Goal: Book appointment/travel/reservation

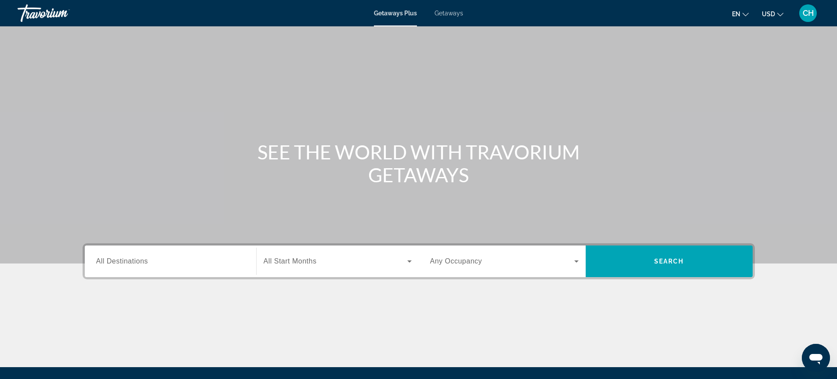
click at [450, 11] on span "Getaways" at bounding box center [448, 13] width 29 height 7
click at [180, 265] on input "Destination All Destinations" at bounding box center [170, 261] width 148 height 11
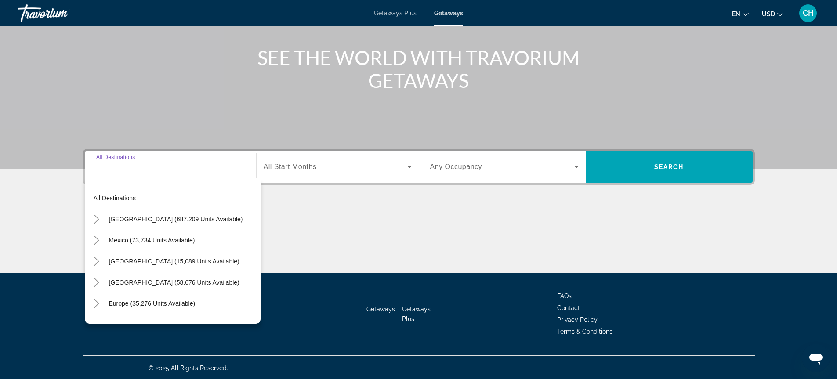
scroll to position [96, 0]
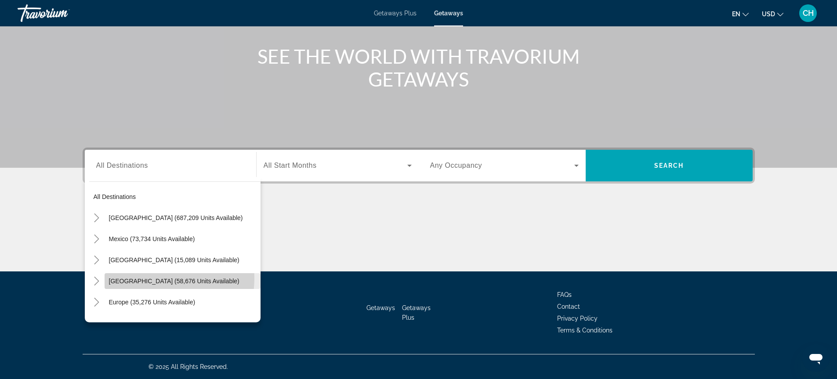
click at [142, 278] on span "[GEOGRAPHIC_DATA] (58,676 units available)" at bounding box center [174, 281] width 130 height 7
type input "**********"
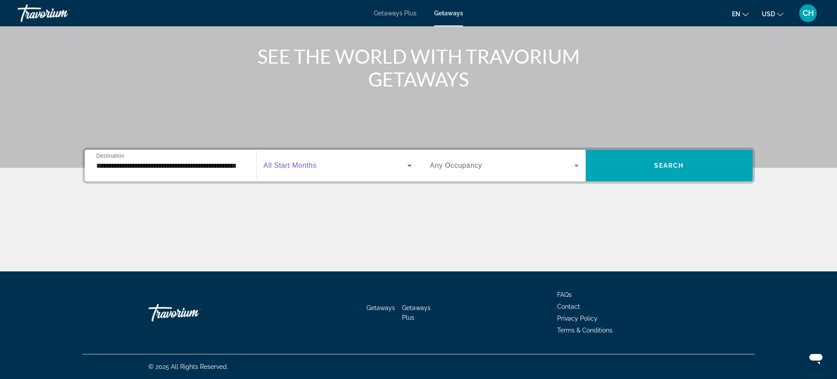
click at [409, 166] on icon "Search widget" at bounding box center [409, 166] width 4 height 2
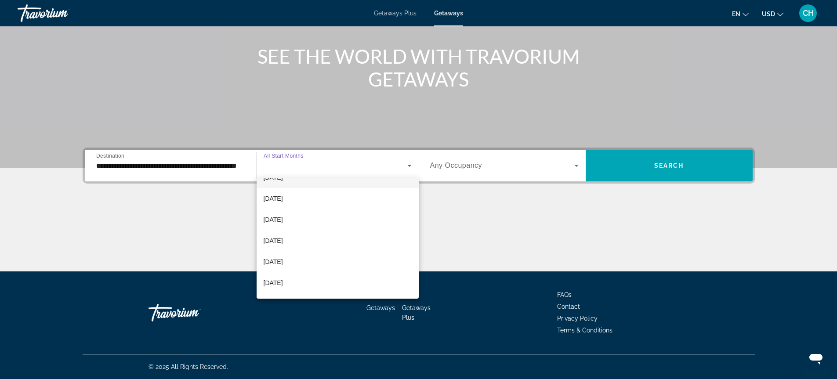
scroll to position [88, 0]
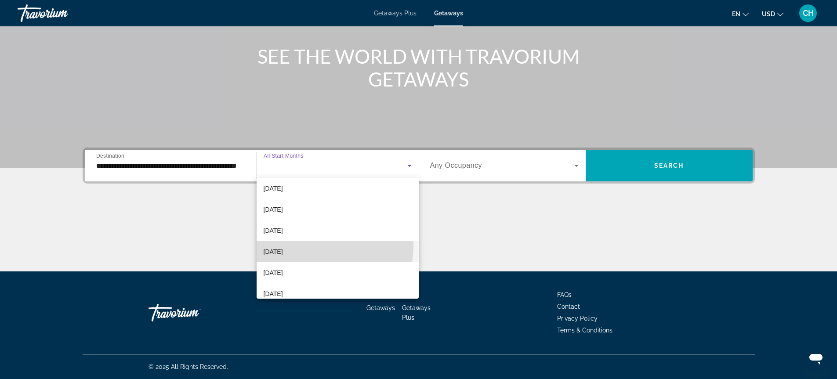
click at [314, 246] on mat-option "[DATE]" at bounding box center [337, 251] width 162 height 21
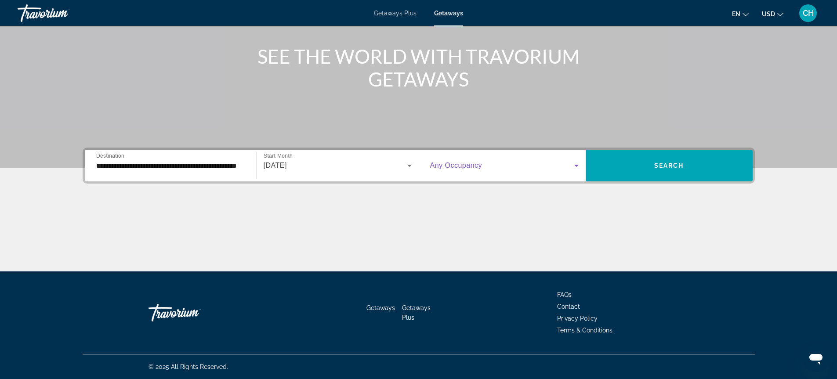
click at [575, 162] on icon "Search widget" at bounding box center [576, 165] width 11 height 11
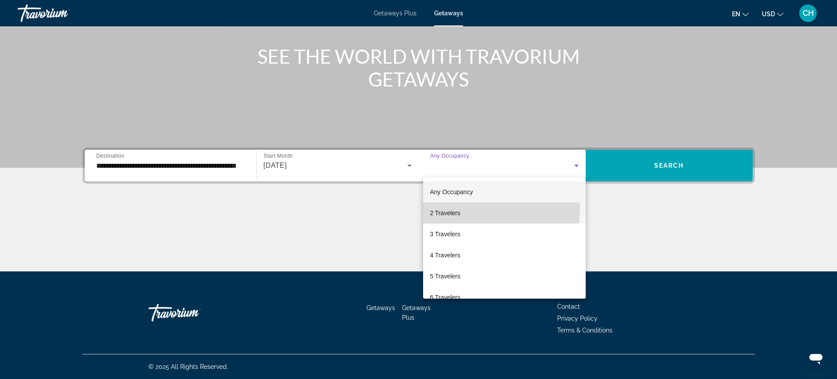
click at [458, 208] on span "2 Travelers" at bounding box center [445, 213] width 30 height 11
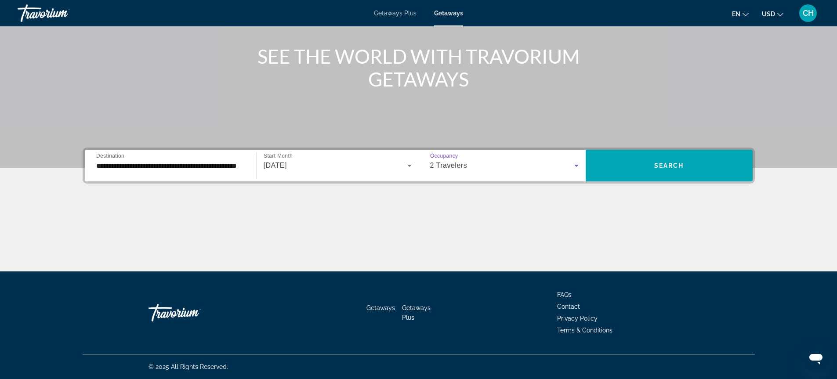
click at [576, 163] on icon "Search widget" at bounding box center [576, 165] width 11 height 11
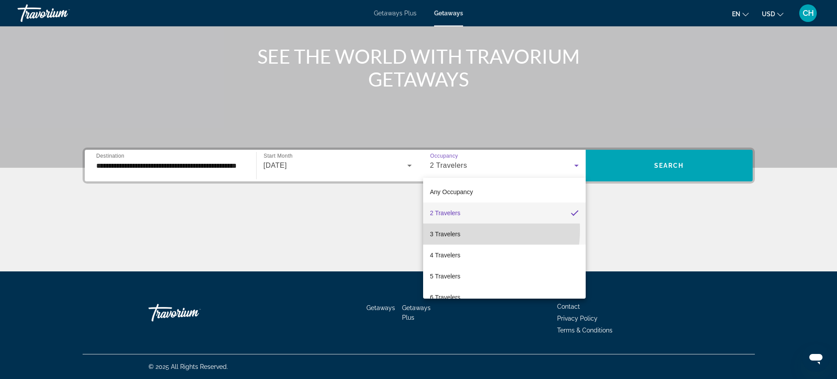
click at [452, 229] on span "3 Travelers" at bounding box center [445, 234] width 30 height 11
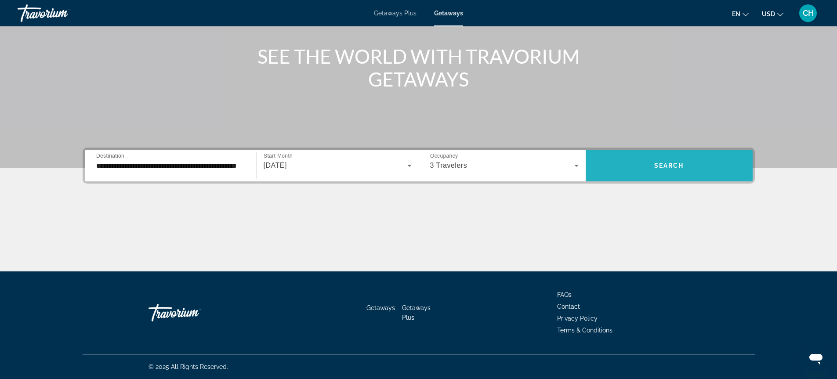
click at [665, 162] on span "Search widget" at bounding box center [668, 165] width 167 height 21
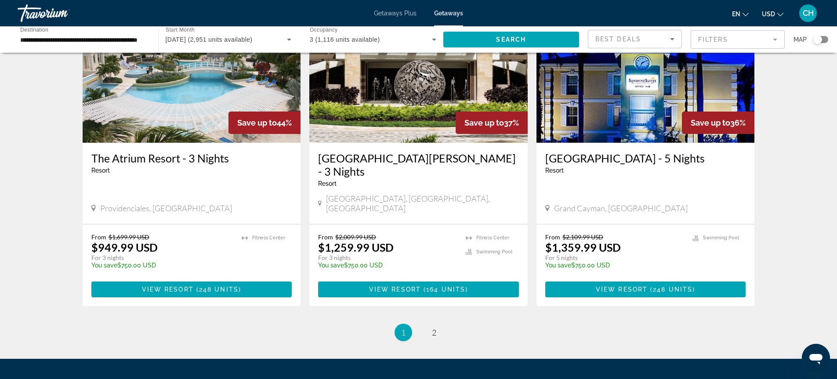
scroll to position [1010, 0]
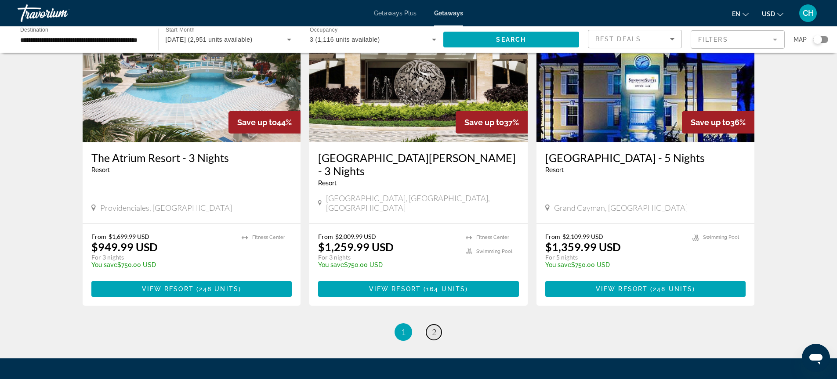
click at [435, 327] on span "2" at bounding box center [434, 332] width 4 height 10
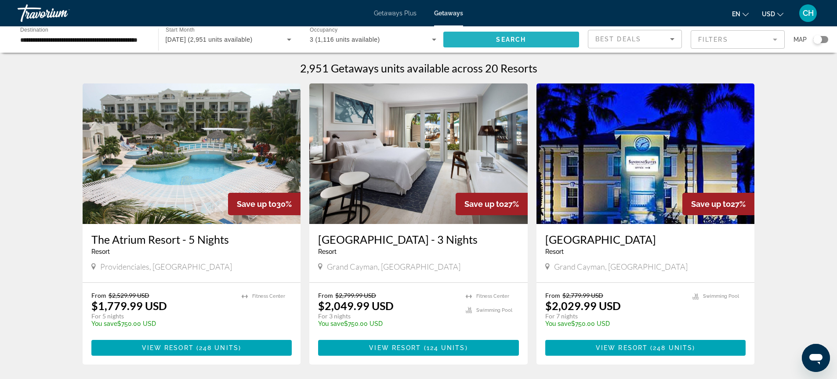
click at [484, 36] on span "Search widget" at bounding box center [511, 39] width 136 height 21
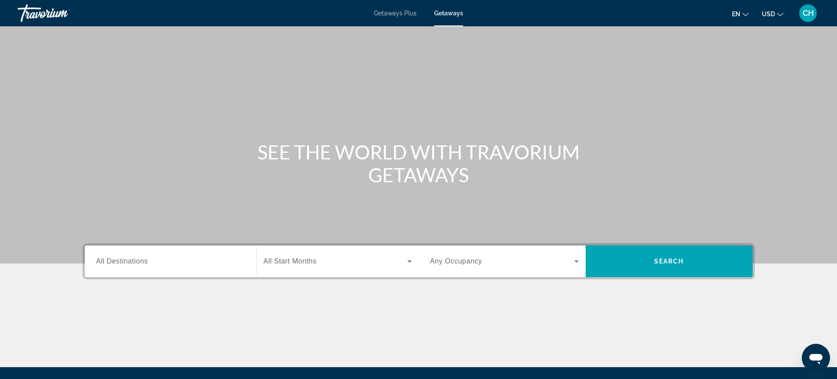
click at [158, 267] on div "Search widget" at bounding box center [170, 261] width 148 height 25
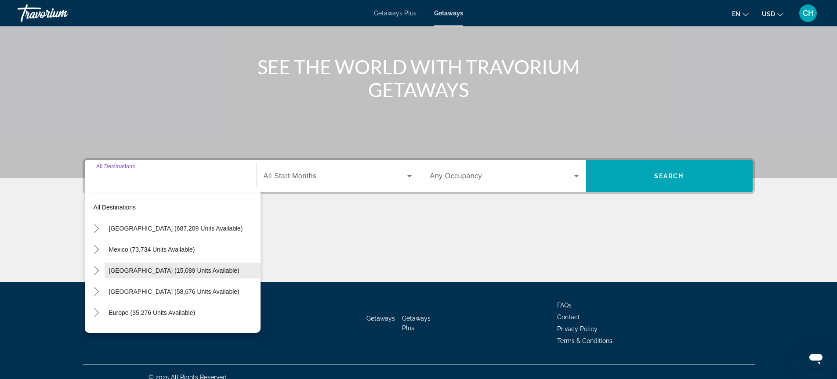
scroll to position [96, 0]
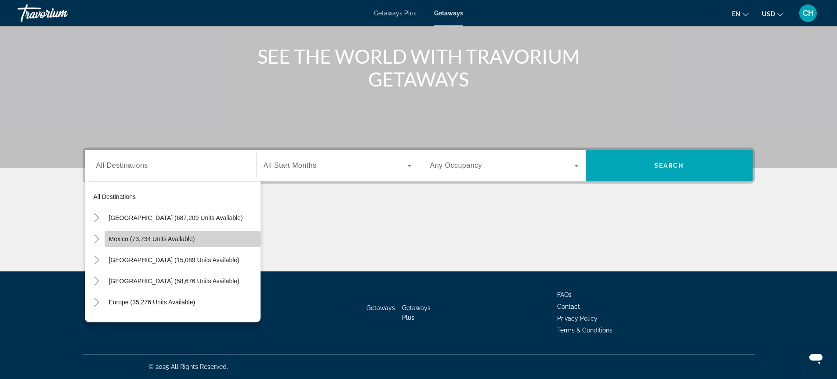
click at [209, 237] on span "Search widget" at bounding box center [183, 238] width 156 height 21
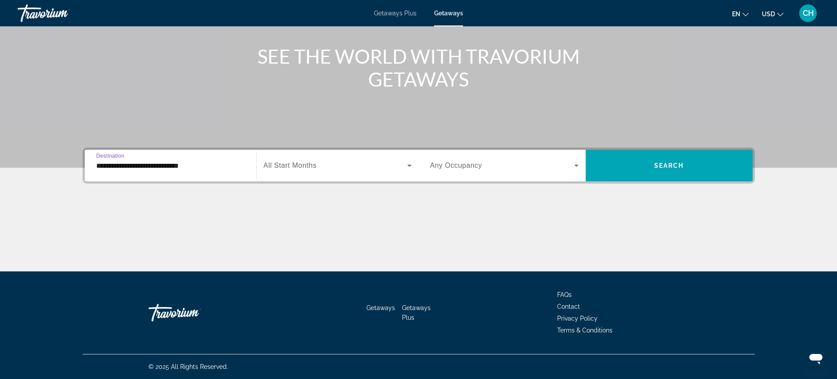
click at [166, 164] on input "**********" at bounding box center [170, 166] width 148 height 11
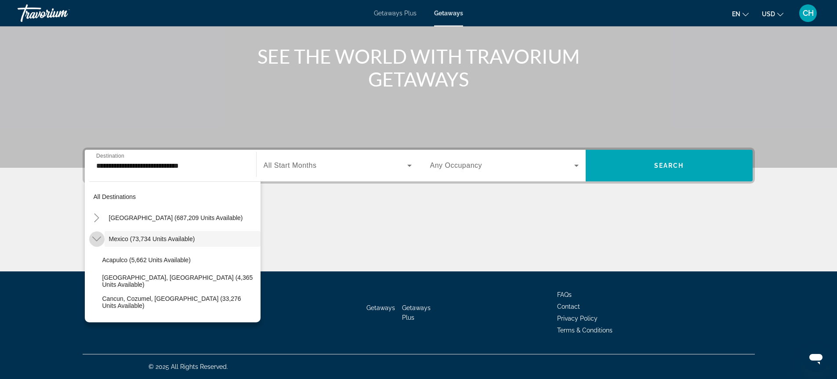
click at [95, 238] on icon "Toggle Mexico (73,734 units available)" at bounding box center [96, 239] width 9 height 9
click at [95, 237] on icon "Toggle Mexico (73,734 units available)" at bounding box center [96, 239] width 9 height 9
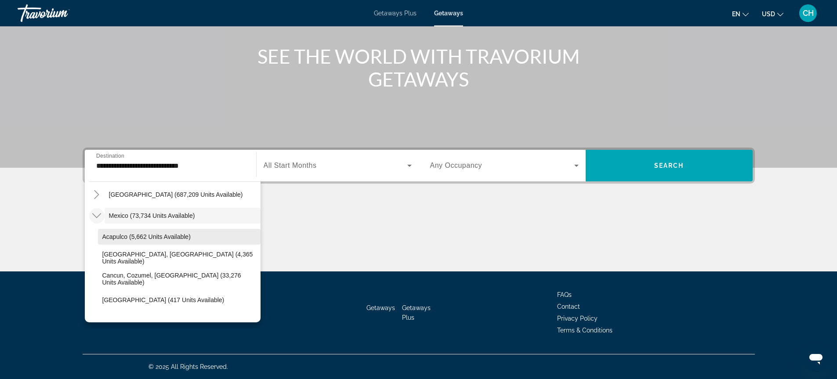
scroll to position [44, 0]
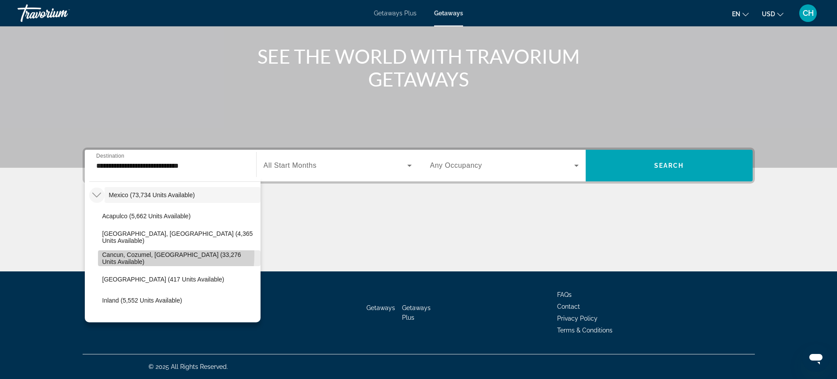
click at [123, 254] on span "Cancun, Cozumel, [GEOGRAPHIC_DATA] (33,276 units available)" at bounding box center [179, 258] width 154 height 14
type input "**********"
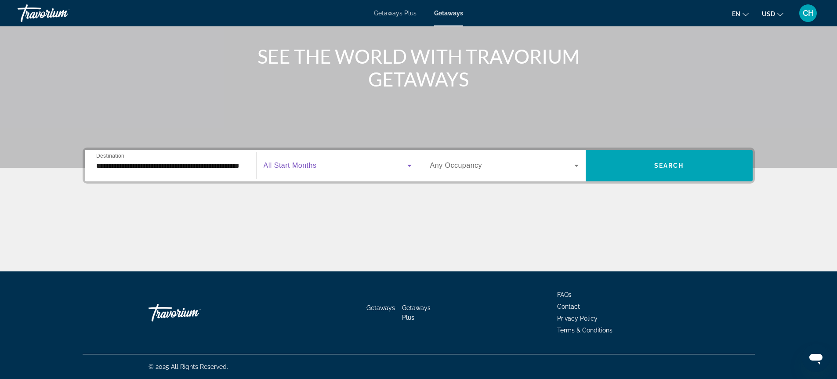
click at [408, 164] on icon "Search widget" at bounding box center [409, 165] width 11 height 11
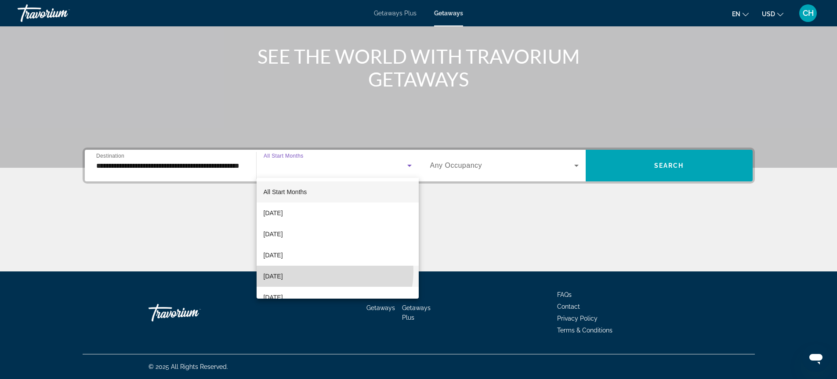
click at [327, 271] on mat-option "[DATE]" at bounding box center [337, 276] width 162 height 21
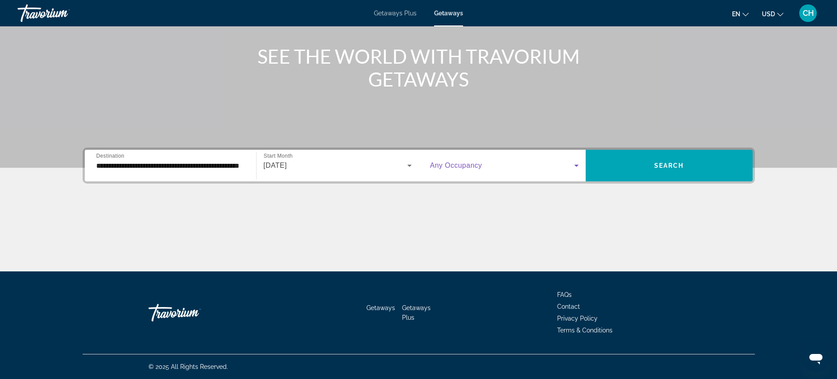
click at [576, 164] on icon "Search widget" at bounding box center [576, 165] width 11 height 11
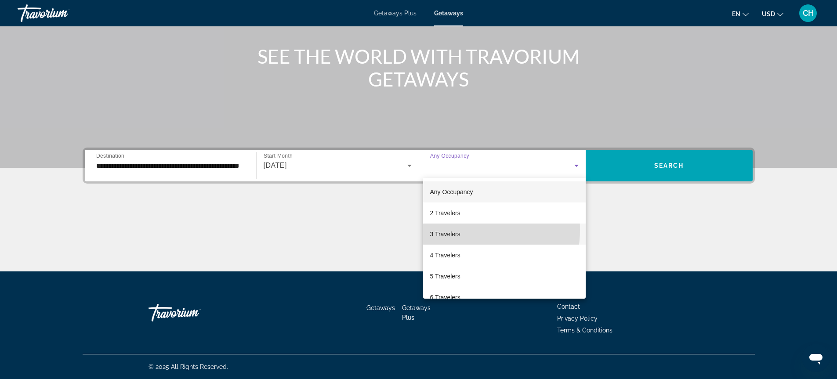
click at [457, 230] on span "3 Travelers" at bounding box center [445, 234] width 30 height 11
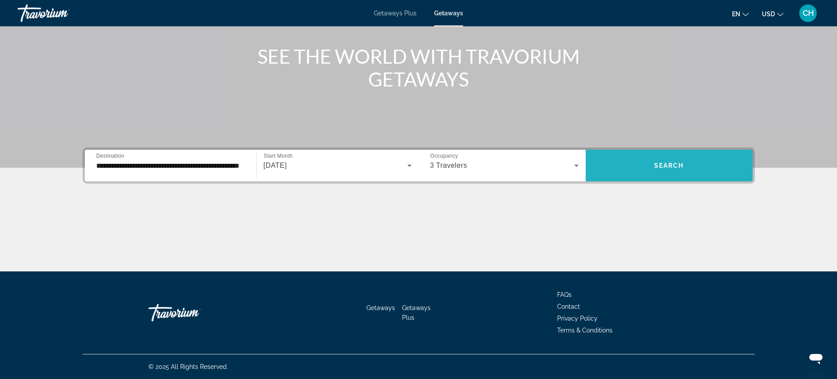
click at [662, 162] on span "Search" at bounding box center [669, 165] width 30 height 7
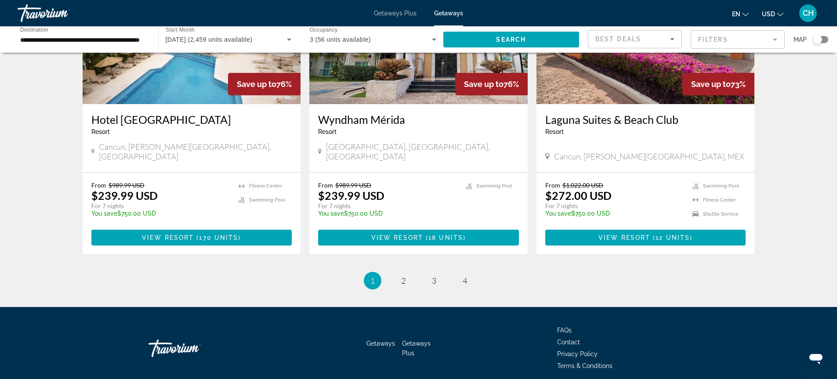
scroll to position [1081, 0]
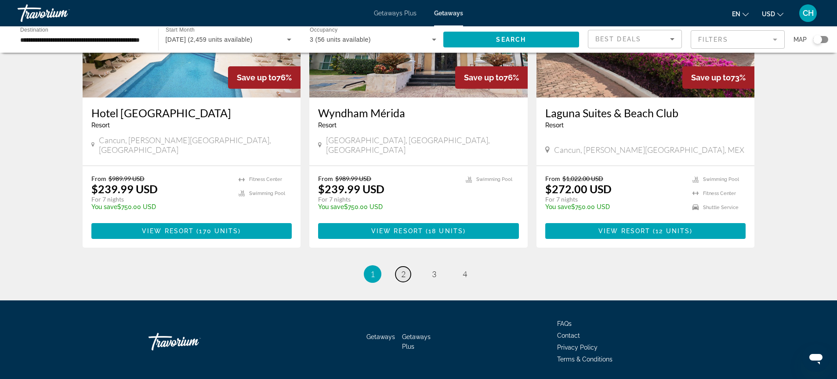
click at [404, 269] on span "2" at bounding box center [403, 274] width 4 height 10
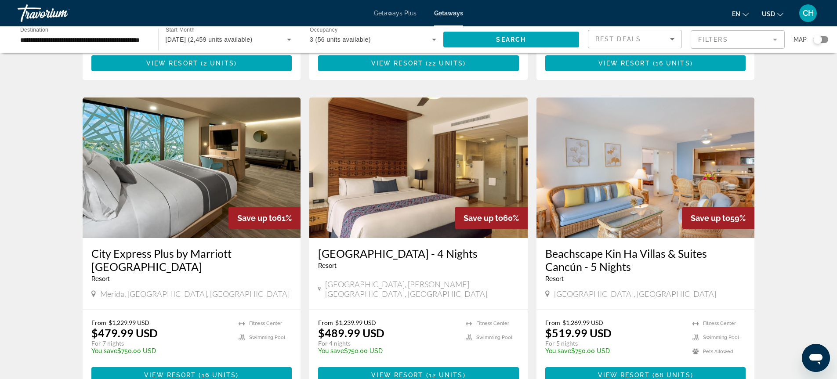
scroll to position [1010, 0]
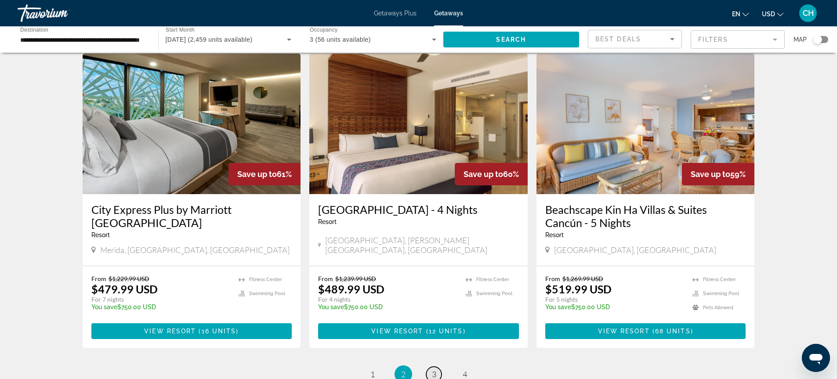
click at [433, 369] on span "3" at bounding box center [434, 374] width 4 height 10
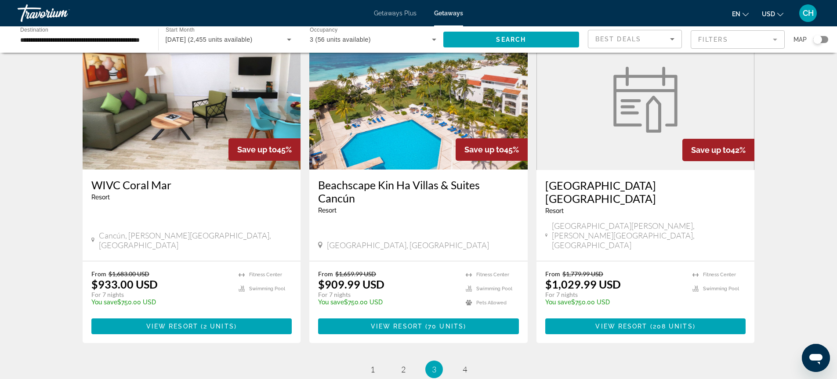
scroll to position [1054, 0]
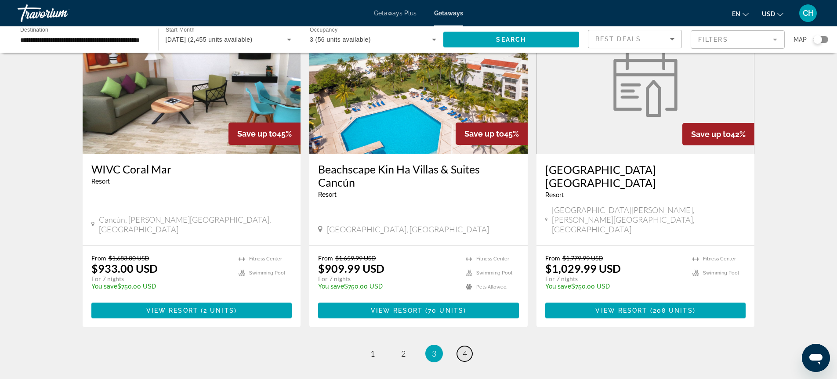
click at [466, 349] on span "4" at bounding box center [464, 354] width 4 height 10
